Goal: Find specific page/section: Find specific page/section

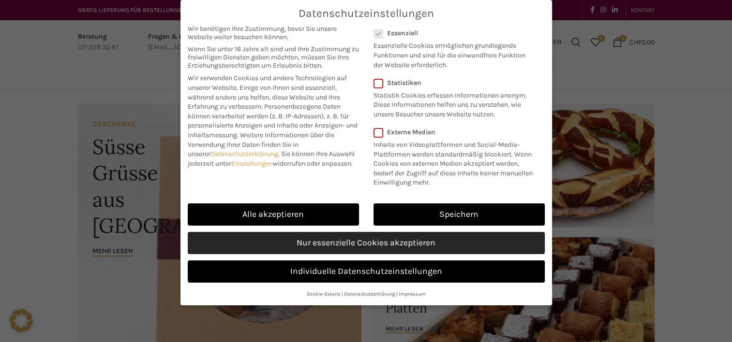
click at [340, 241] on link "Nur essenzielle Cookies akzeptieren" at bounding box center [366, 243] width 357 height 22
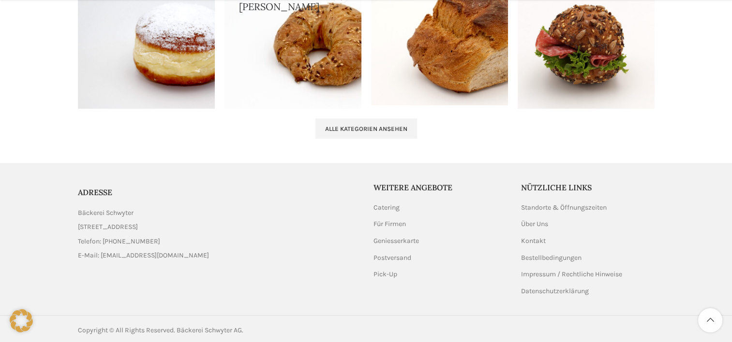
scroll to position [1076, 0]
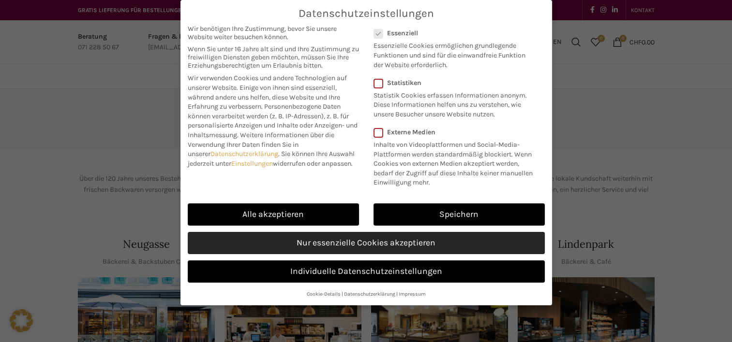
click at [334, 241] on link "Nur essenzielle Cookies akzeptieren" at bounding box center [366, 243] width 357 height 22
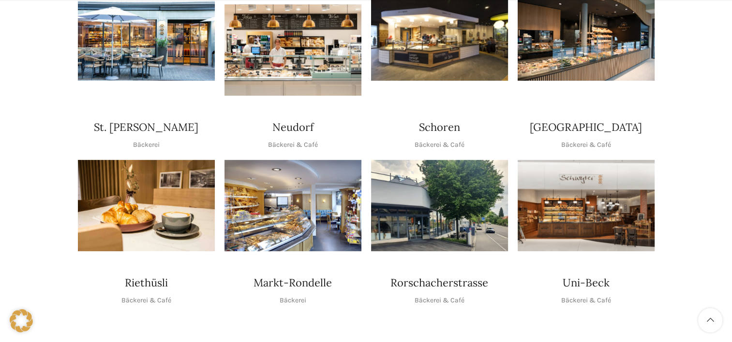
scroll to position [290, 0]
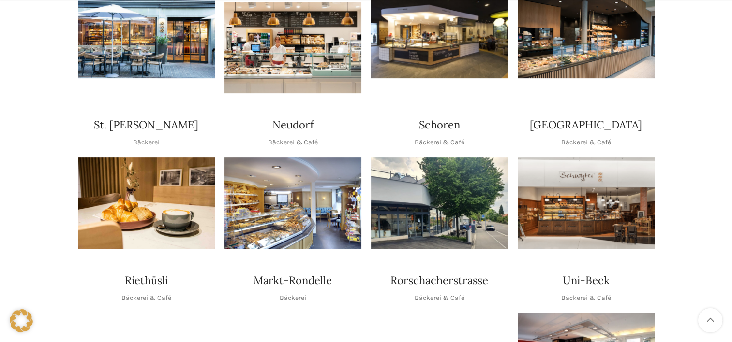
click at [449, 188] on img "1 / 1" at bounding box center [439, 203] width 137 height 91
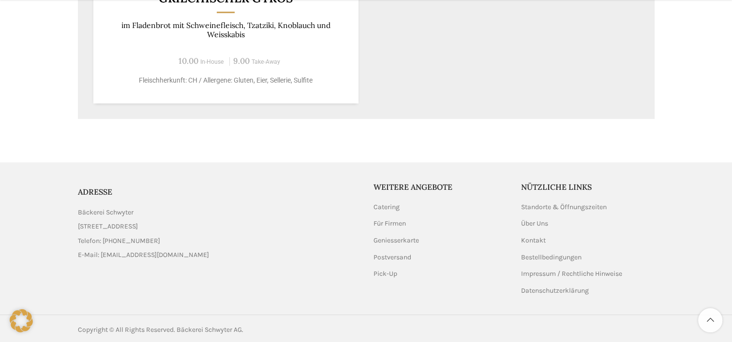
scroll to position [649, 0]
